Goal: Task Accomplishment & Management: Use online tool/utility

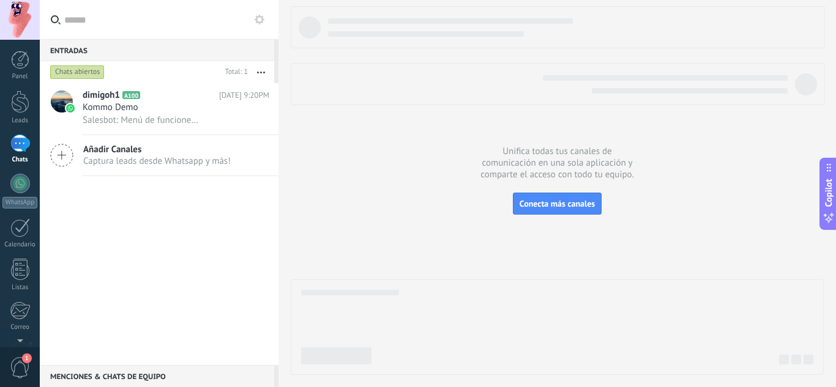
scroll to position [18, 0]
drag, startPoint x: 177, startPoint y: 233, endPoint x: 2, endPoint y: 116, distance: 210.3
click at [178, 234] on div "dimigoh1 A100 [DATE] 9:20PM Kommo Demo Salesbot: Menú de funciones de WhatsApp …" at bounding box center [159, 224] width 239 height 282
click at [22, 138] on div "1" at bounding box center [20, 144] width 20 height 18
click at [22, 143] on div "1" at bounding box center [20, 144] width 20 height 18
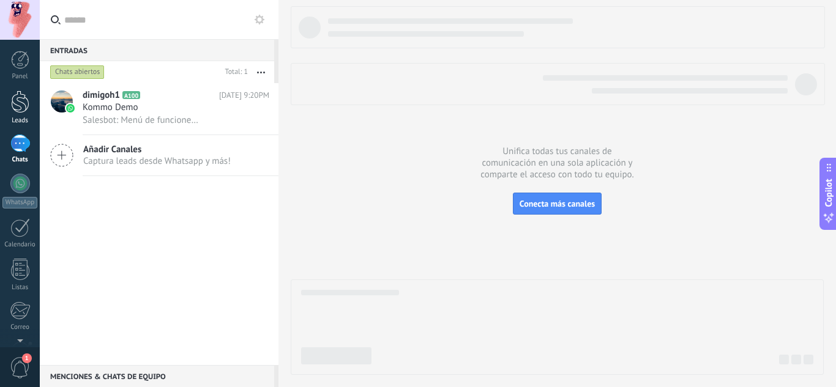
click at [18, 107] on div at bounding box center [20, 102] width 18 height 23
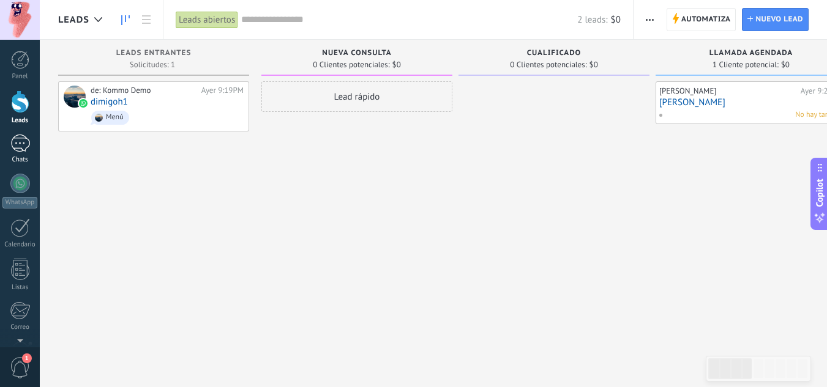
click at [19, 149] on div "1" at bounding box center [20, 144] width 20 height 18
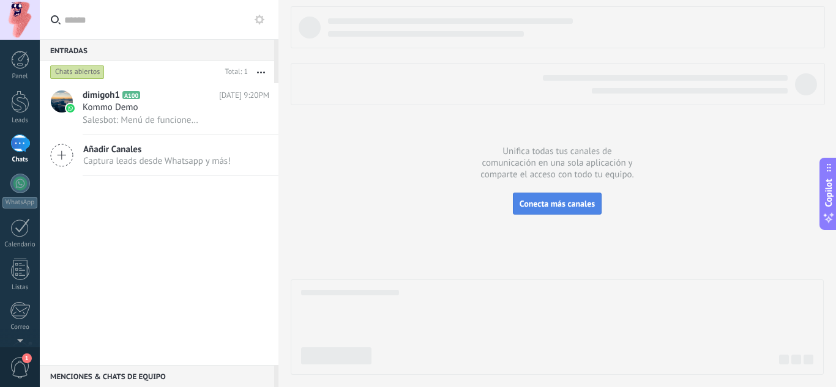
click at [571, 200] on span "Conecta más canales" at bounding box center [557, 203] width 75 height 11
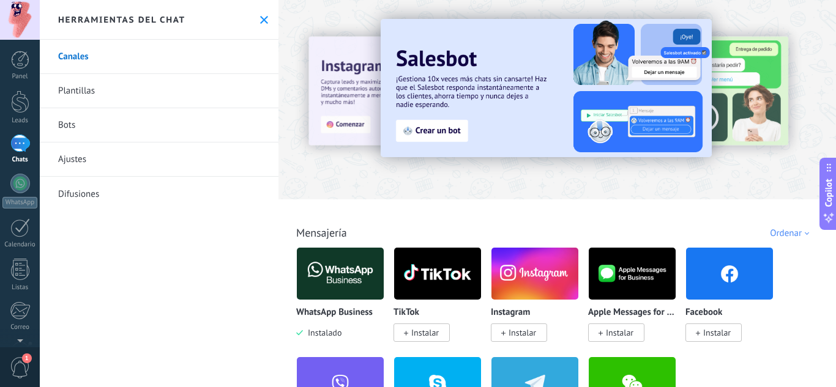
click at [351, 274] on img at bounding box center [340, 273] width 87 height 59
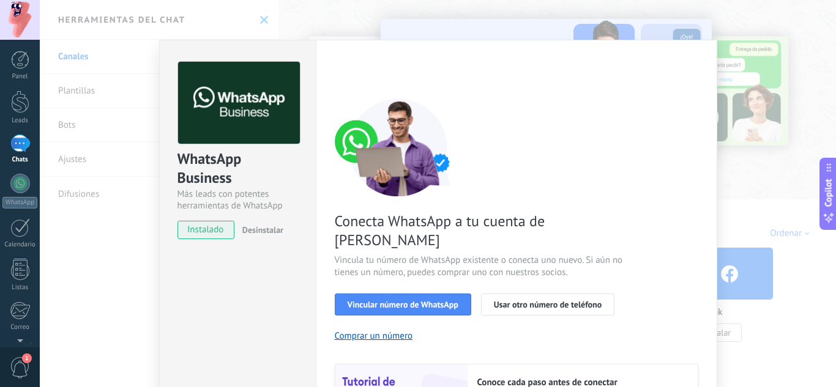
scroll to position [61, 0]
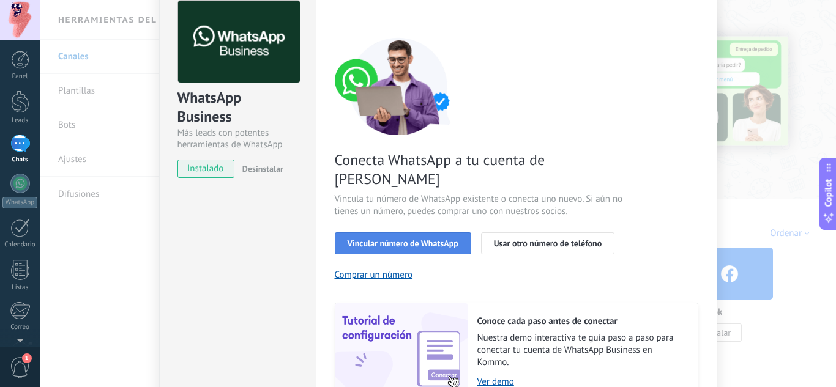
click at [365, 239] on span "Vincular número de WhatsApp" at bounding box center [403, 243] width 111 height 9
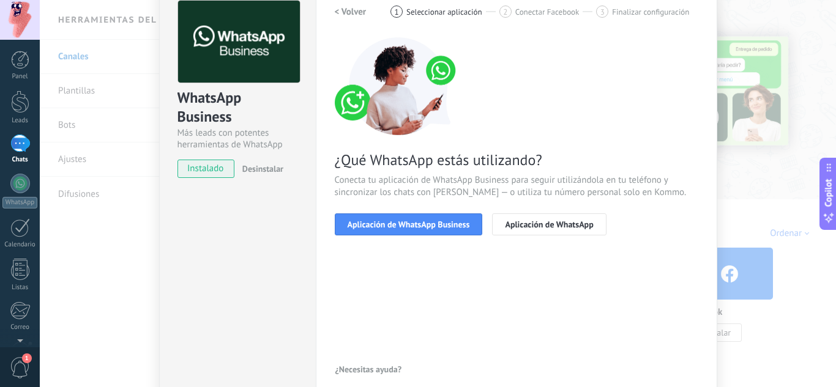
click at [365, 226] on span "Aplicación de WhatsApp Business" at bounding box center [409, 224] width 122 height 9
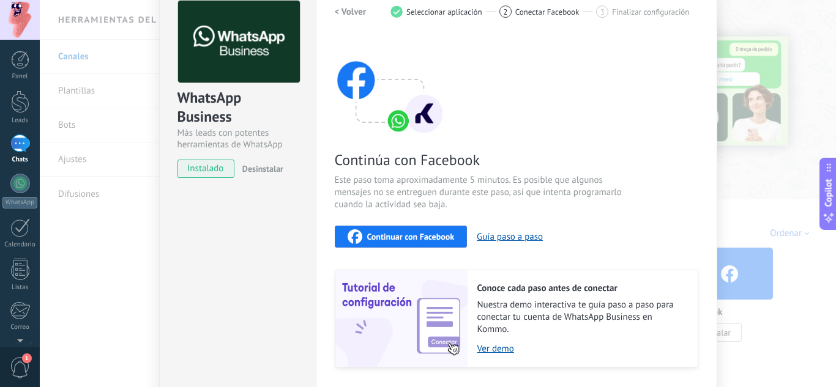
click at [364, 237] on div "Continuar con Facebook" at bounding box center [401, 237] width 107 height 15
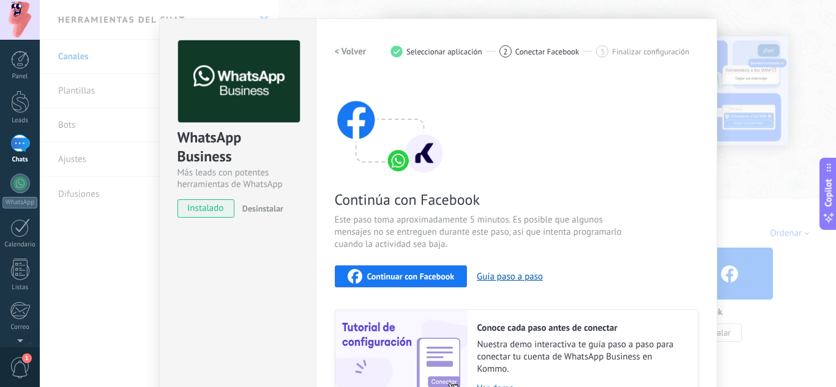
scroll to position [0, 0]
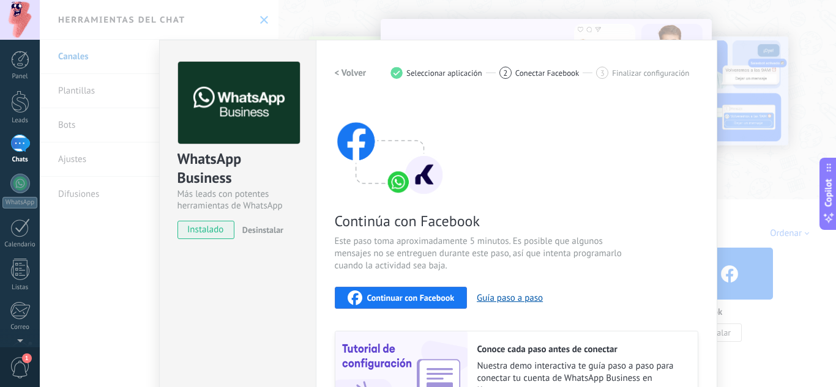
click at [416, 295] on span "Continuar con Facebook" at bounding box center [411, 298] width 88 height 9
click at [493, 305] on div "Continuar con Facebook Guía paso a paso" at bounding box center [517, 298] width 364 height 22
click at [491, 293] on button "Guía paso a paso" at bounding box center [510, 299] width 66 height 12
